Goal: Task Accomplishment & Management: Complete application form

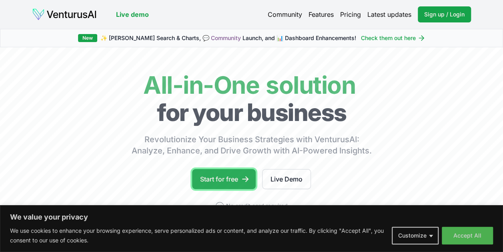
click at [219, 183] on link "Start for free" at bounding box center [224, 179] width 64 height 20
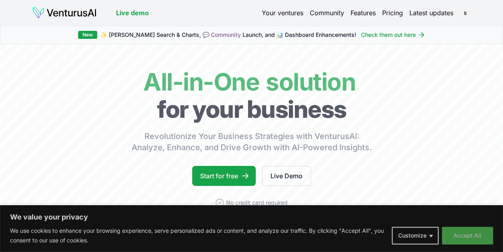
click at [468, 230] on button "Accept All" at bounding box center [467, 236] width 51 height 18
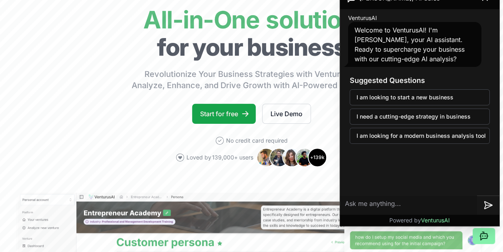
scroll to position [61, 0]
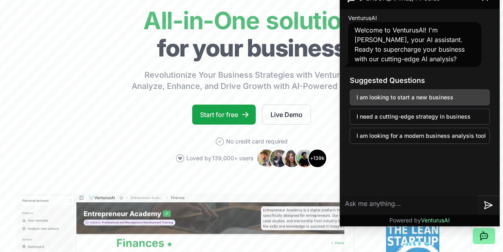
click at [387, 102] on button "I am looking to start a new business" at bounding box center [420, 97] width 140 height 16
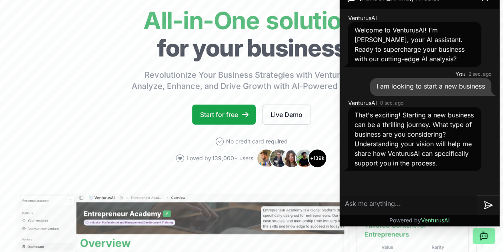
click at [394, 198] on textarea at bounding box center [408, 204] width 137 height 19
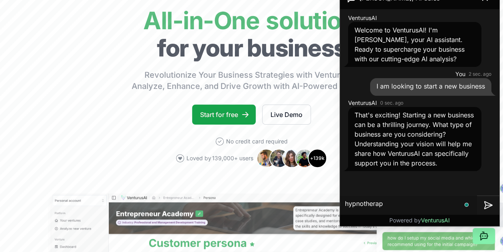
type textarea "[MEDICAL_DATA]"
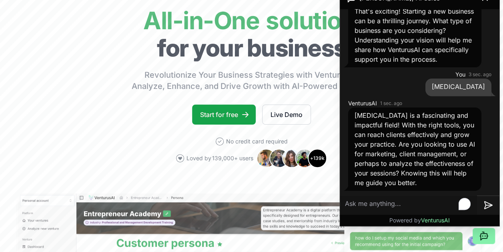
scroll to position [122, 0]
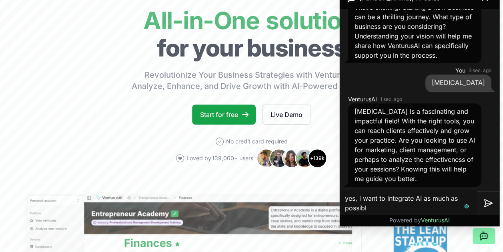
type textarea "yes, i want to integrate AI as much as possible"
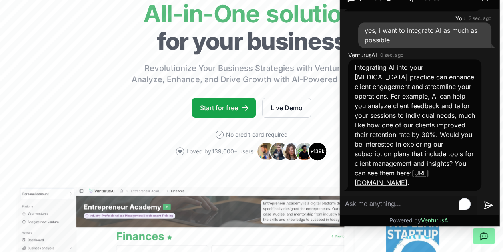
scroll to position [68, 0]
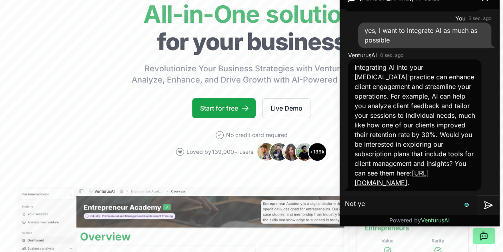
type textarea "Not yet"
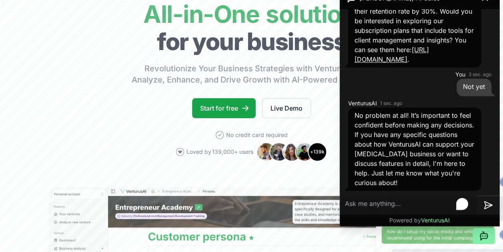
scroll to position [425, 0]
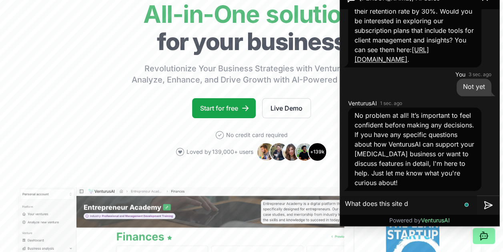
type textarea "What does this site do"
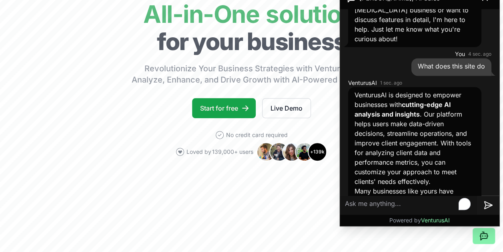
scroll to position [549, 0]
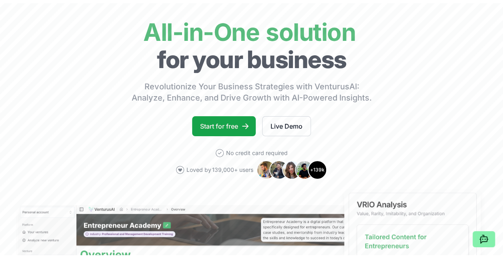
scroll to position [0, 0]
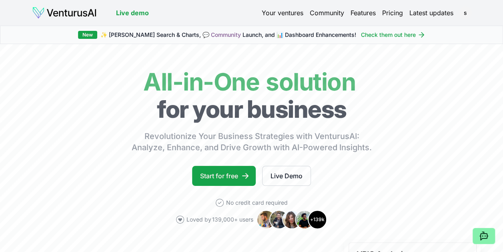
click at [161, 36] on span "✨ [PERSON_NAME] Search & Charts, 💬 Community Launch, and 📊 Dashboard Enhancemen…" at bounding box center [228, 35] width 256 height 8
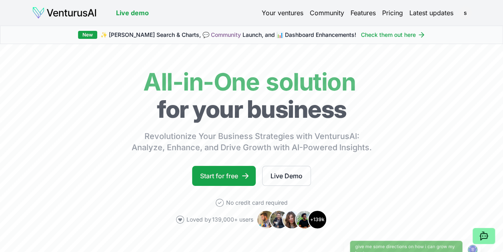
click at [318, 35] on span "✨ [PERSON_NAME] Search & Charts, 💬 Community Launch, and 📊 Dashboard Enhancemen…" at bounding box center [228, 35] width 256 height 8
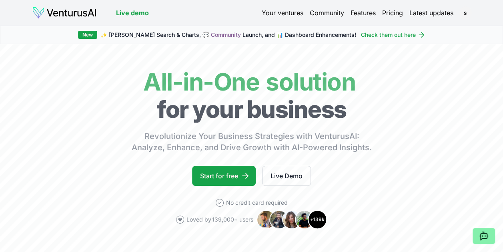
click at [369, 34] on link "Check them out here" at bounding box center [393, 35] width 64 height 8
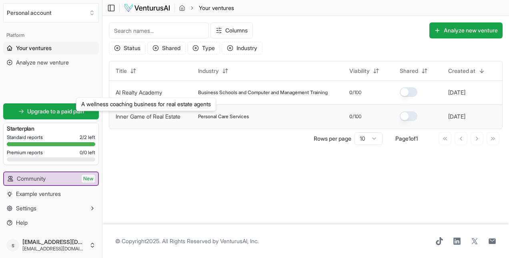
click at [159, 114] on link "Inner Game of Real Estate" at bounding box center [148, 116] width 65 height 7
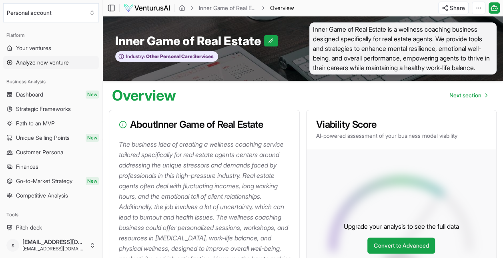
click at [53, 63] on span "Analyze new venture" at bounding box center [42, 62] width 53 height 8
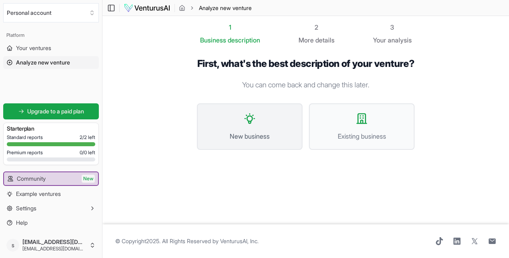
click at [235, 123] on button "New business" at bounding box center [250, 126] width 106 height 46
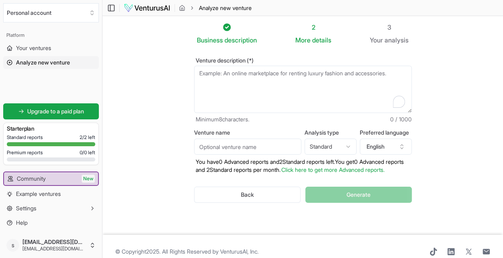
click at [254, 90] on textarea "Venture description (*)" at bounding box center [303, 89] width 218 height 47
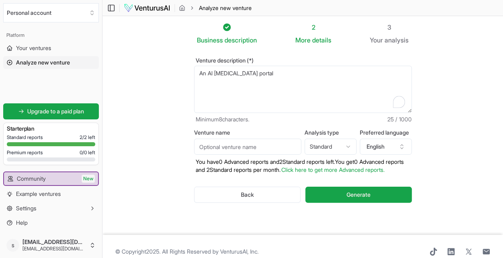
type textarea "An AI [MEDICAL_DATA] portal"
click at [248, 139] on input "Venture name" at bounding box center [247, 146] width 107 height 16
type input "H"
click at [248, 139] on input "Y." at bounding box center [247, 146] width 107 height 16
type input "Y"
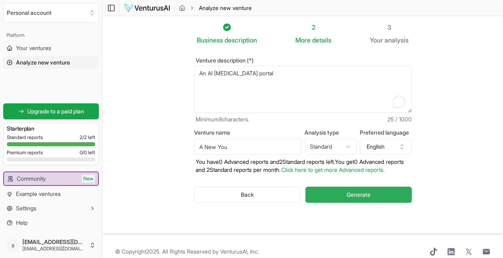
type input "A New You"
click at [343, 203] on button "Generate" at bounding box center [358, 195] width 106 height 16
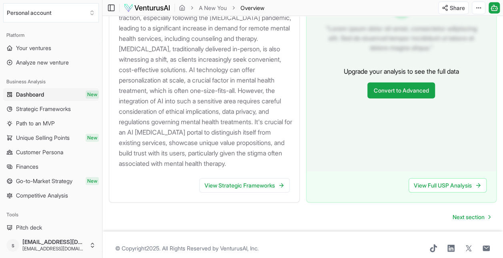
scroll to position [939, 0]
